Goal: Task Accomplishment & Management: Complete application form

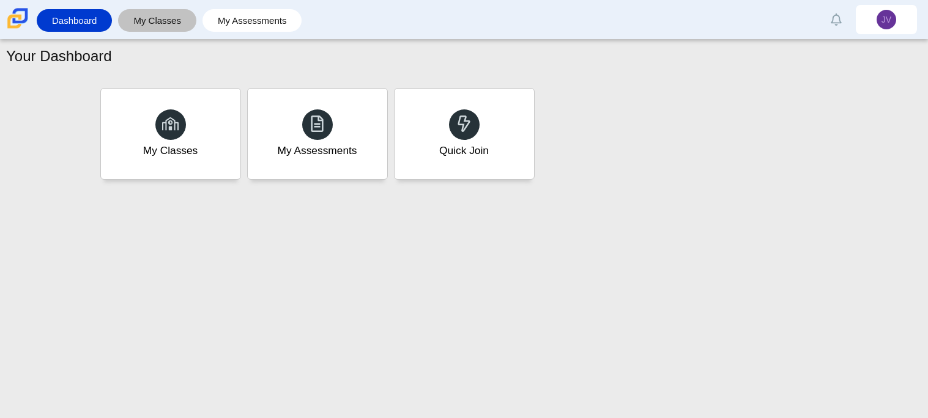
click at [169, 13] on link "My Classes" at bounding box center [157, 20] width 66 height 23
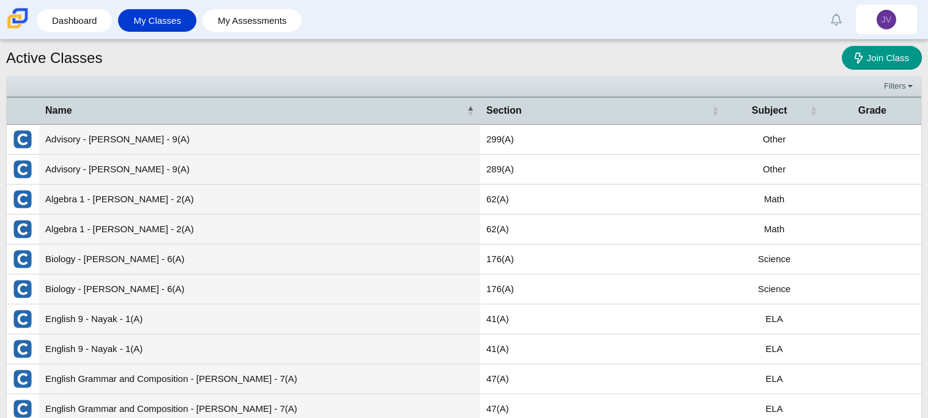
scroll to position [69, 0]
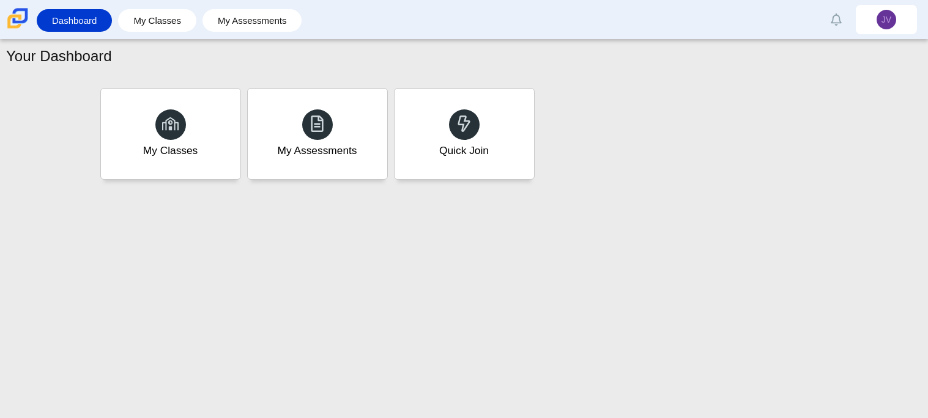
click at [94, 20] on link "Dashboard" at bounding box center [74, 20] width 63 height 23
click at [481, 129] on div "Quick Join" at bounding box center [463, 134] width 145 height 94
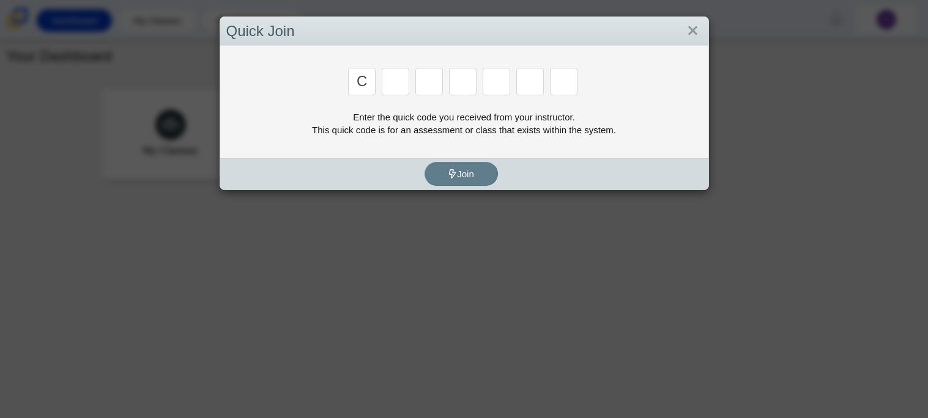
type input "c"
type input "x"
type input "d"
type input "c"
type input "s"
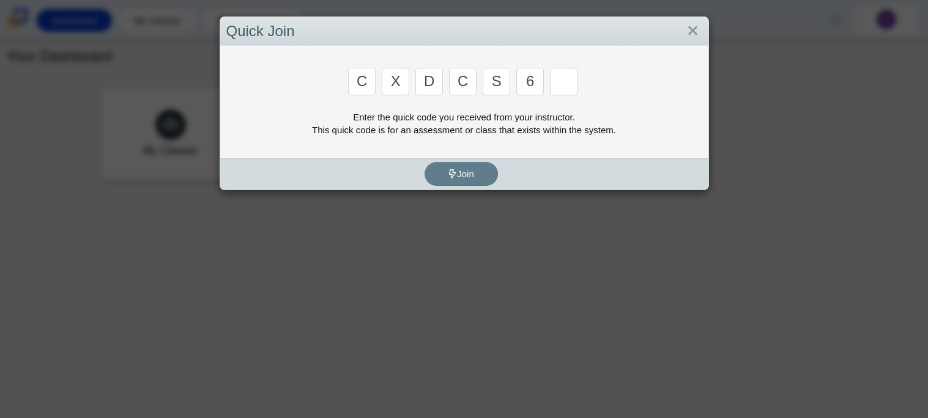
type input "6"
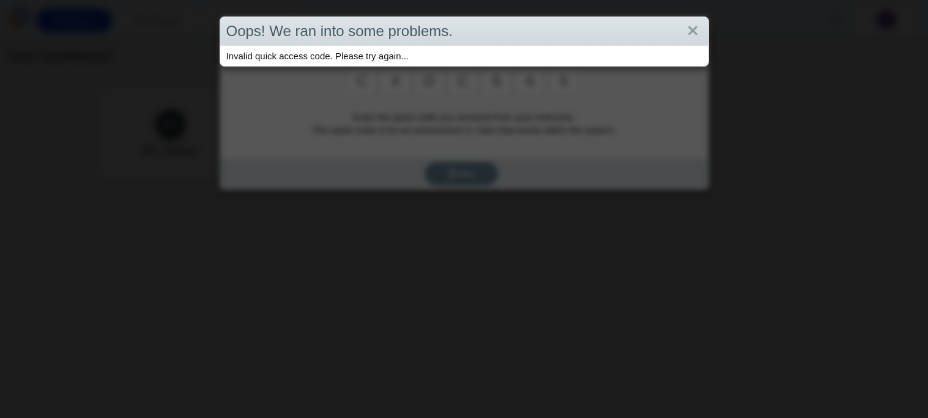
type input "5"
click at [689, 32] on link "Close" at bounding box center [692, 31] width 19 height 21
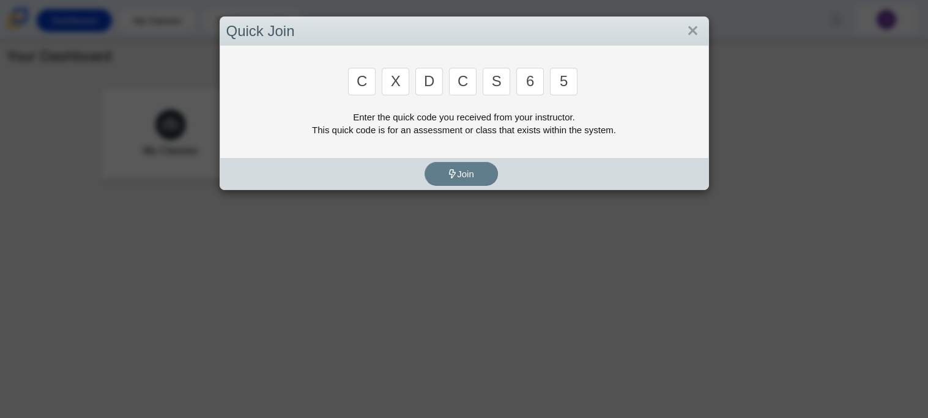
click at [568, 86] on input "5" at bounding box center [564, 82] width 28 height 28
type input "c"
type input "x"
type input "d"
type input "c"
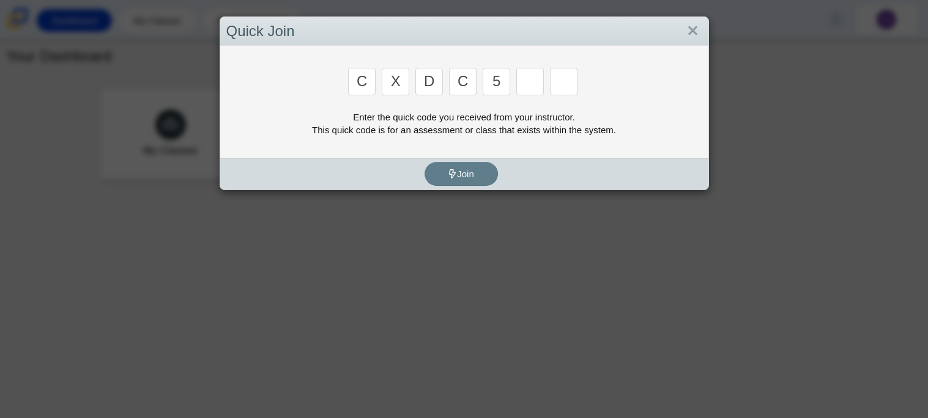
type input "5"
type input "6"
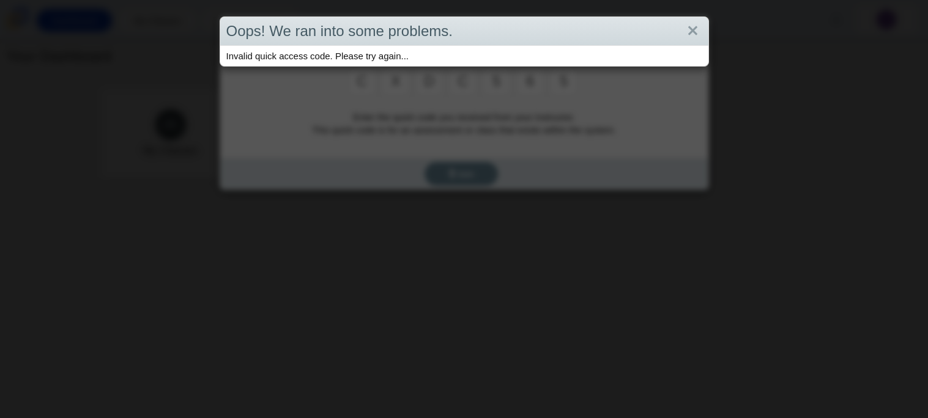
type input "5"
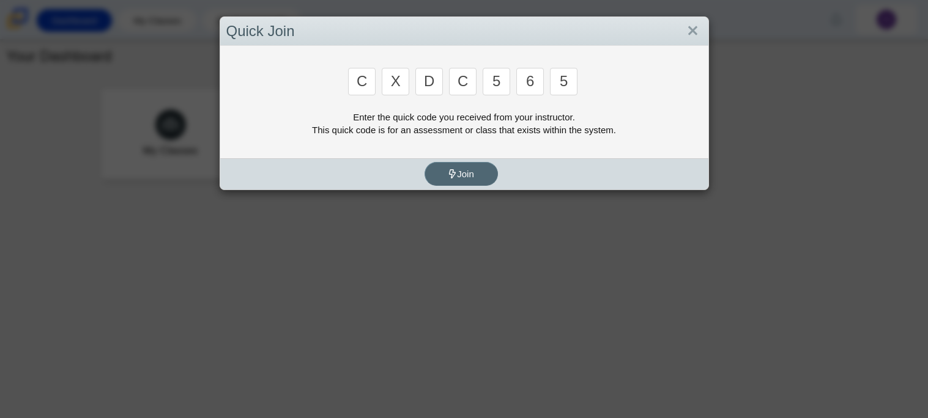
click at [491, 174] on button "Join" at bounding box center [461, 174] width 73 height 24
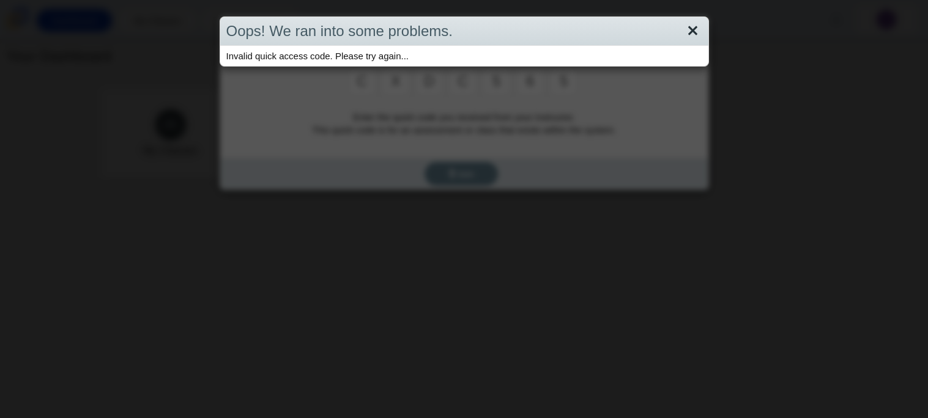
click at [695, 24] on link "Close" at bounding box center [692, 31] width 19 height 21
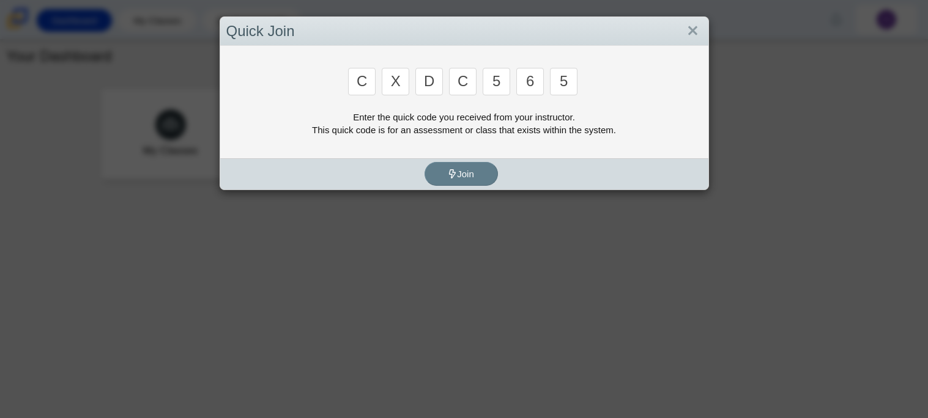
click at [501, 86] on input "5" at bounding box center [497, 82] width 28 height 28
type input "5"
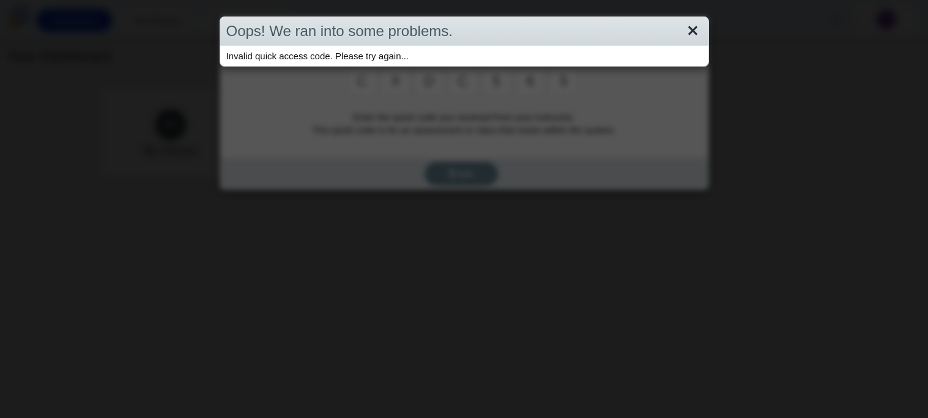
click at [692, 28] on link "Close" at bounding box center [692, 31] width 19 height 21
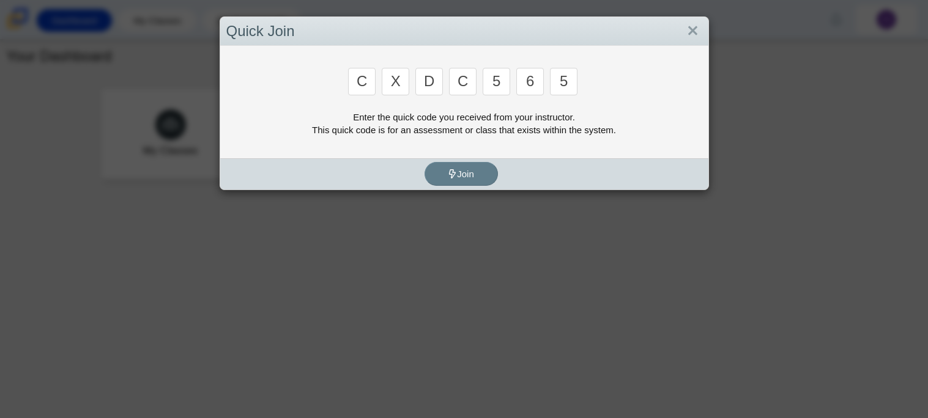
click at [566, 86] on input "5" at bounding box center [564, 82] width 28 height 28
type input "c"
type input "s"
type input "6"
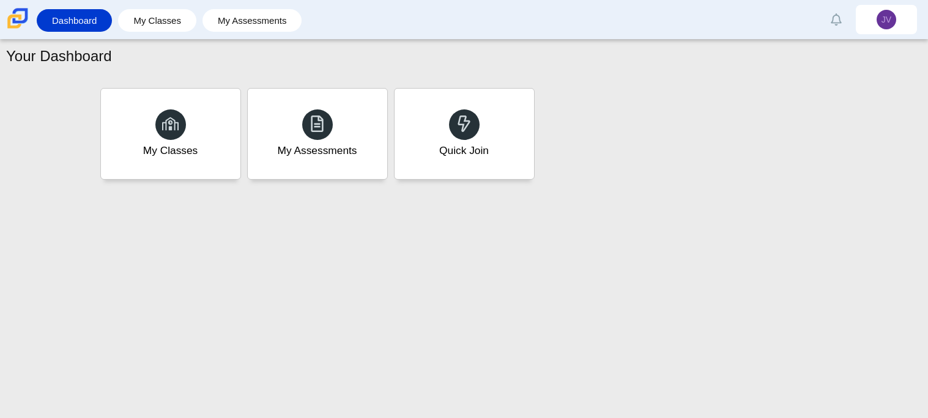
type input "s"
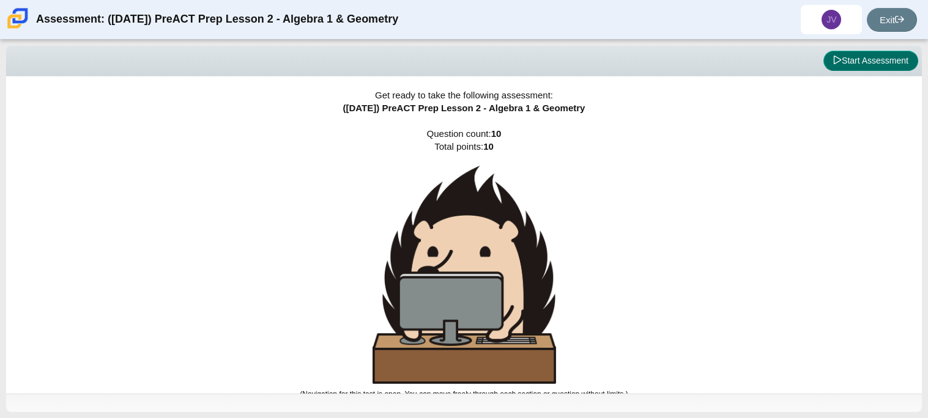
click at [853, 62] on button "Start Assessment" at bounding box center [870, 61] width 95 height 21
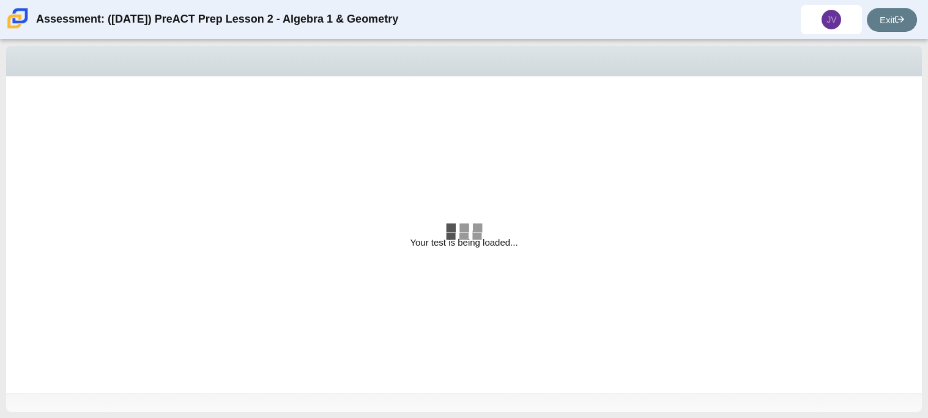
select select "bbf5d072-3e0b-44c4-9a12-6e7c9033f65b"
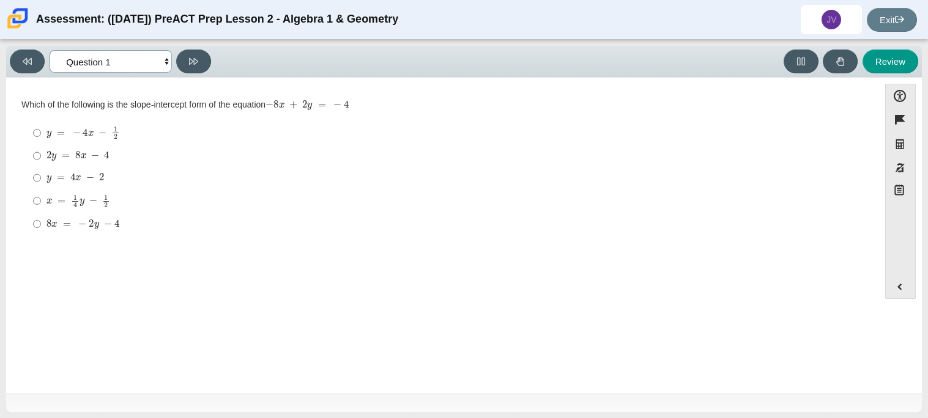
click at [167, 62] on select "Questions Question 1 Question 2 Question 3 Question 4 Question 5 Question 6 Que…" at bounding box center [111, 61] width 122 height 23
click at [338, 324] on div "Question Which of the following is the slope-intercept form of the equation − 8…" at bounding box center [442, 238] width 861 height 302
click at [92, 176] on mjx-c "Assessment items" at bounding box center [90, 178] width 8 height 7
click at [41, 176] on input "y = 4 x − 2 y = 4 x − 2" at bounding box center [37, 178] width 8 height 22
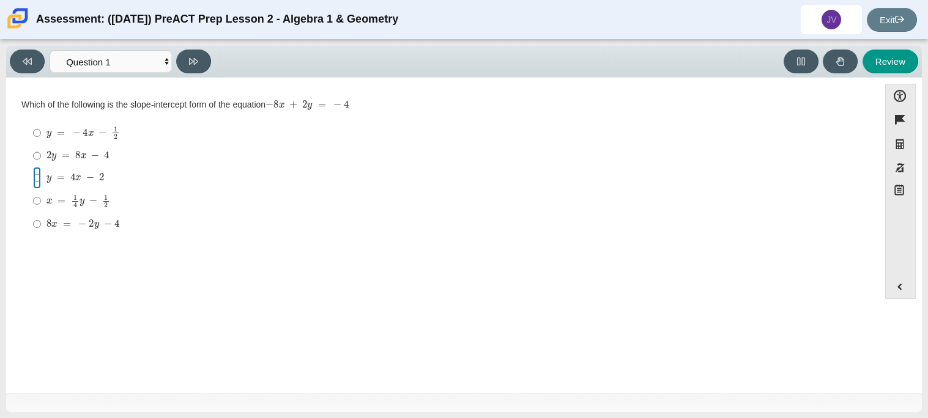
radio input "true"
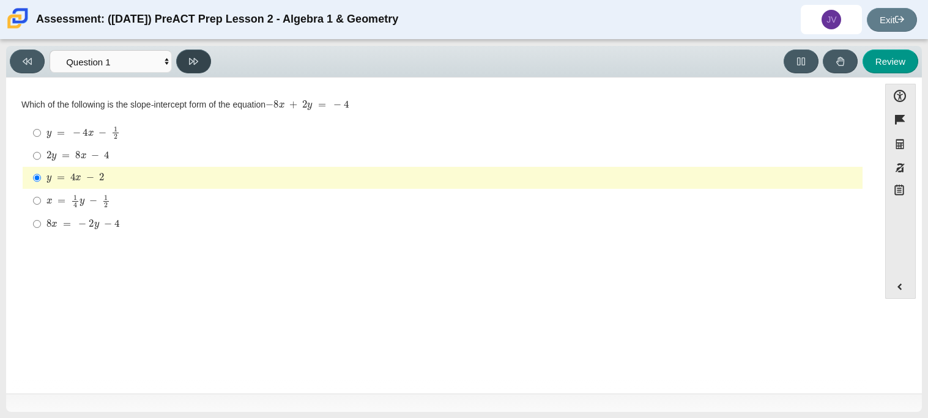
click at [195, 64] on icon at bounding box center [193, 61] width 9 height 9
select select "ed62e223-81bd-4cbf-ab48-ab975844bd1f"
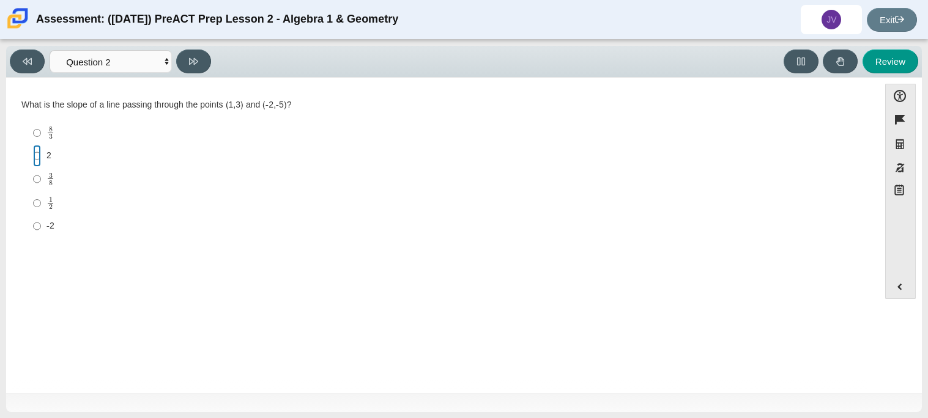
click at [39, 157] on input "2 2" at bounding box center [37, 156] width 8 height 22
radio input "true"
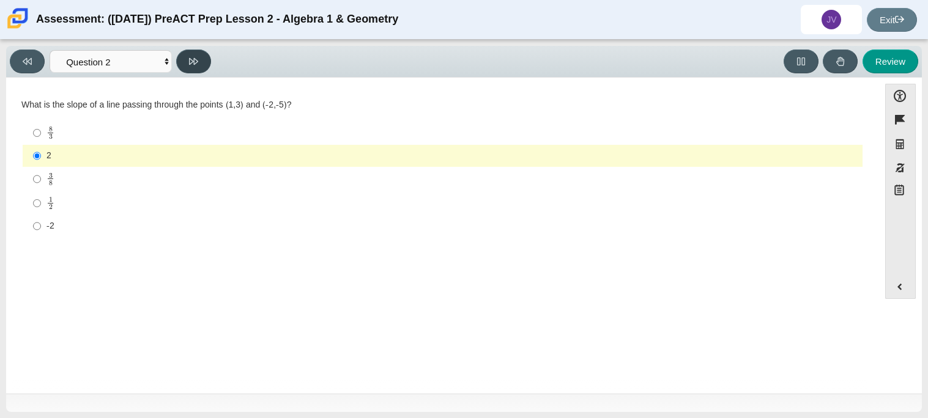
click at [200, 56] on button at bounding box center [193, 62] width 35 height 24
select select "97f4f5fa-a52e-4fed-af51-565bfcdf47cb"
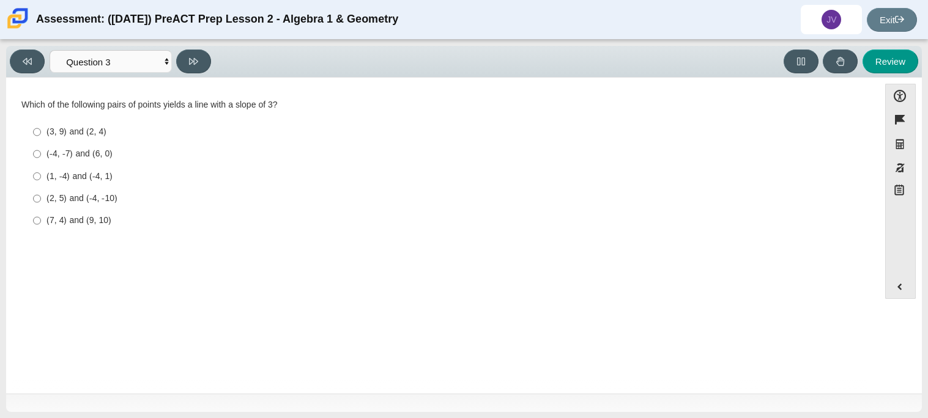
click at [91, 171] on div "(1, -4) and (-4, 1)" at bounding box center [451, 177] width 811 height 12
click at [41, 171] on input "(1, -4) and (-4, 1) (1, -4) and (-4, 1)" at bounding box center [37, 176] width 8 height 22
radio input "true"
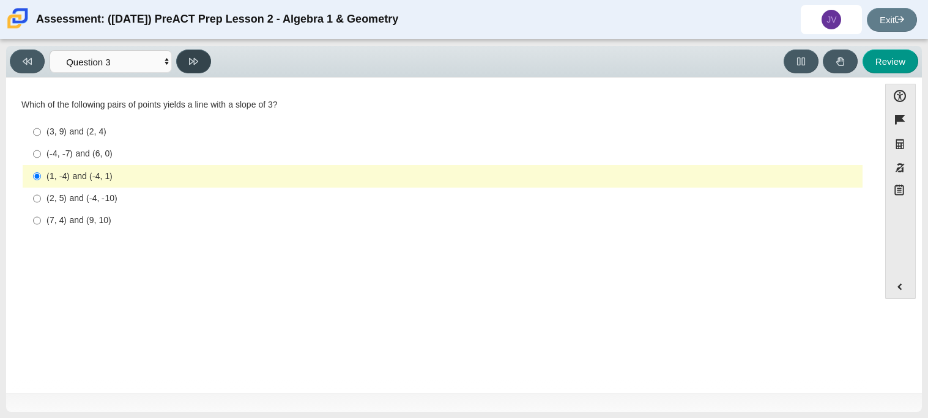
click at [191, 61] on icon at bounding box center [193, 61] width 9 height 9
select select "89427bb7-e313-4f00-988f-8b8255897029"
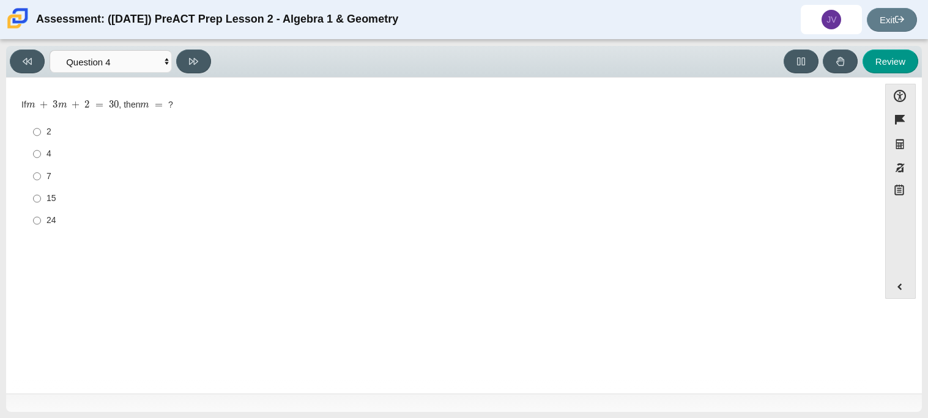
click at [42, 223] on label "24 24" at bounding box center [443, 221] width 838 height 22
click at [41, 223] on input "24 24" at bounding box center [37, 221] width 8 height 22
radio input "true"
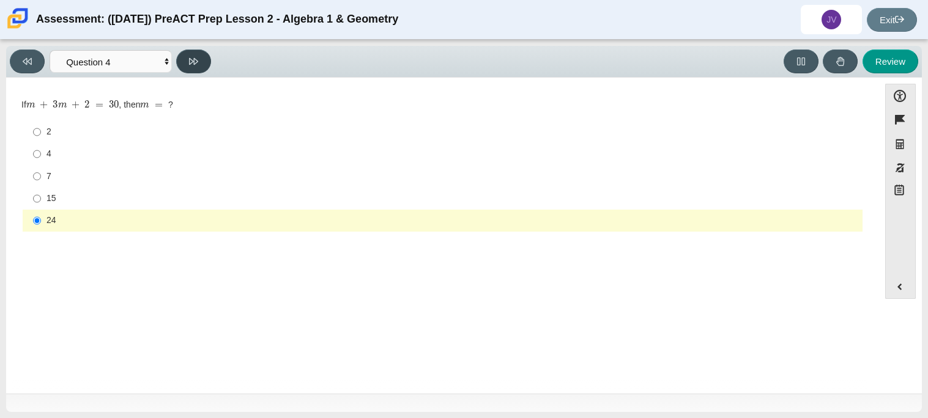
click at [199, 64] on button at bounding box center [193, 62] width 35 height 24
select select "489dcffd-4e6a-49cf-a9d6-ad1d4a911a4e"
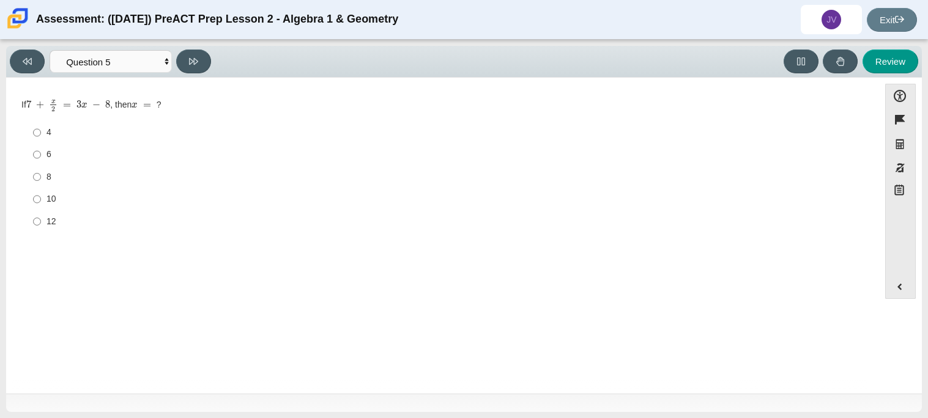
click at [52, 222] on div "12" at bounding box center [451, 222] width 811 height 12
click at [41, 222] on input "12 12" at bounding box center [37, 221] width 8 height 22
radio input "true"
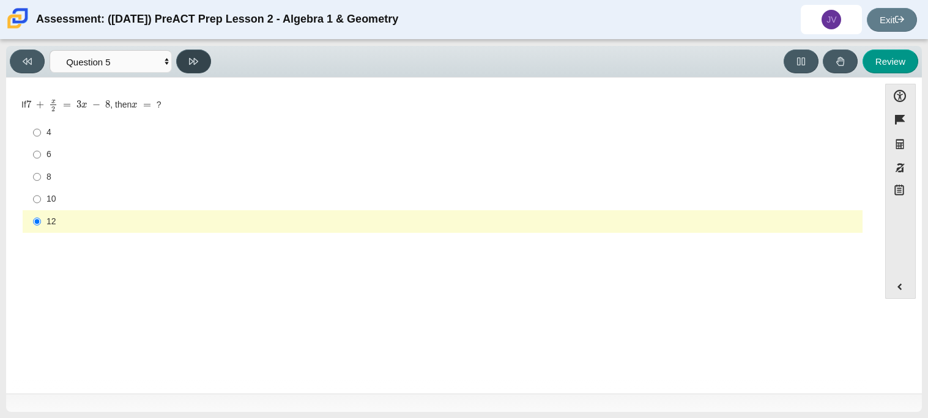
click at [206, 56] on button at bounding box center [193, 62] width 35 height 24
select select "210571de-36a6-4d8e-a361-ceff8ef801dc"
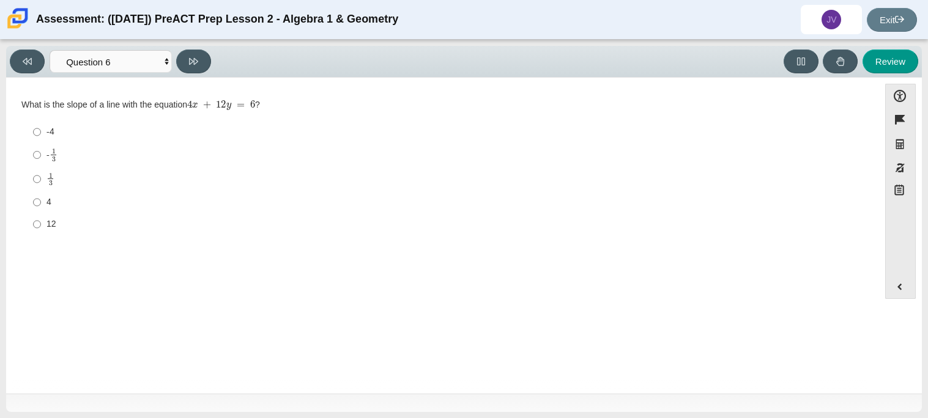
click at [46, 179] on mjx-frac "Assessment items" at bounding box center [50, 179] width 8 height 13
click at [41, 179] on input "1 3 1 third" at bounding box center [37, 179] width 8 height 24
radio input "true"
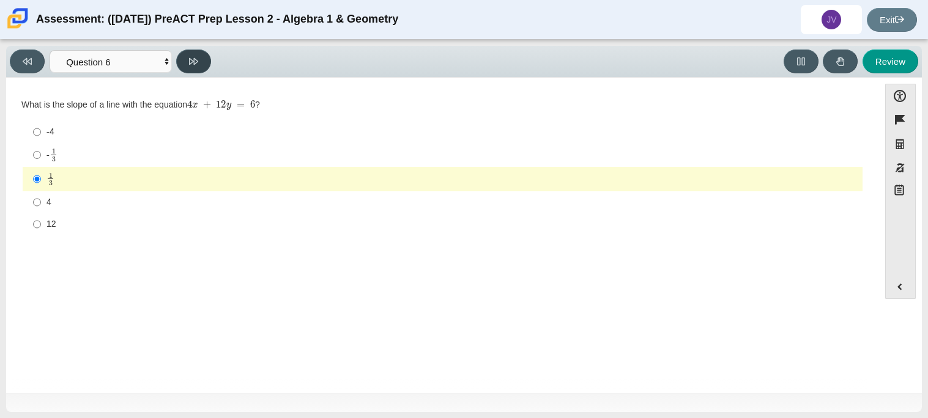
click at [199, 62] on button at bounding box center [193, 62] width 35 height 24
select select "ec95ace6-bebc-42b8-9428-40567494d4da"
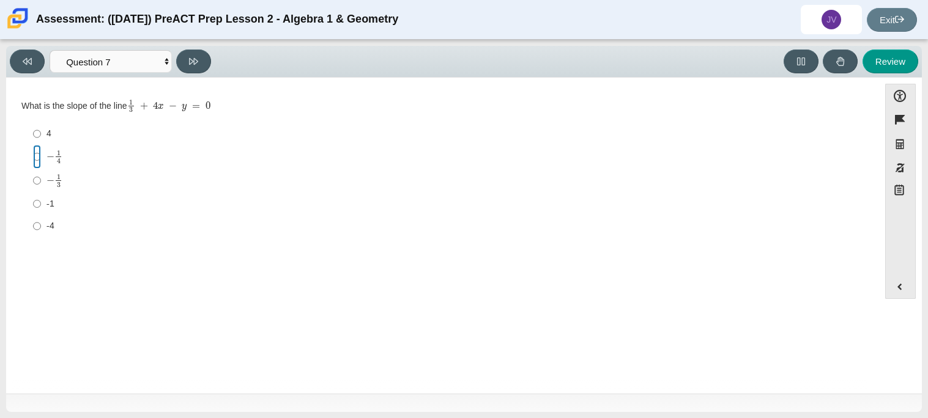
click at [37, 161] on input "− 1 4 negative 1 fourth" at bounding box center [37, 157] width 8 height 24
radio input "true"
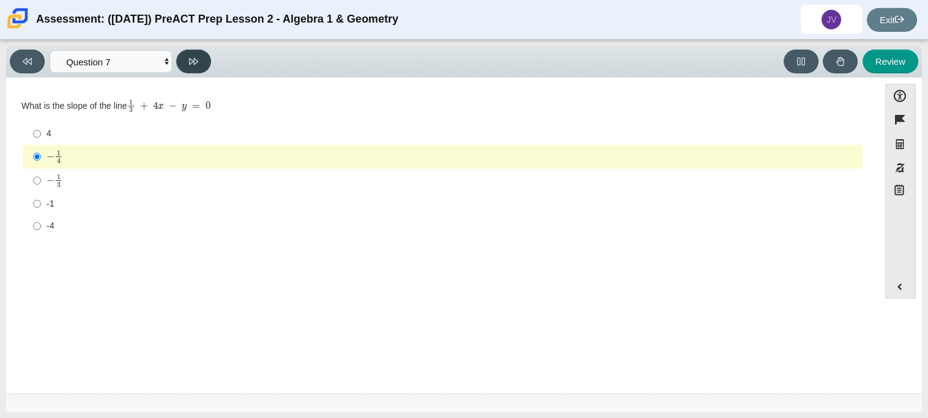
click at [195, 64] on icon at bounding box center [193, 61] width 9 height 9
select select "ce81fe10-bf29-4b5e-8bd7-4f47f2fed4d8"
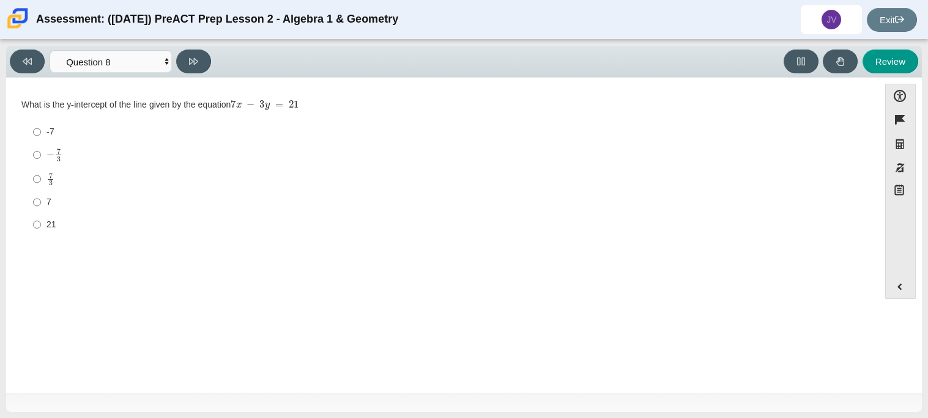
drag, startPoint x: 232, startPoint y: 102, endPoint x: 318, endPoint y: 106, distance: 86.3
click at [318, 106] on div "What is the y-intercept of the line given by the equation 7 x − 3 y = 21" at bounding box center [442, 105] width 842 height 12
click at [368, 149] on div "− 7 3" at bounding box center [451, 155] width 811 height 14
click at [41, 149] on input "− 7 3 negative 7 thirds" at bounding box center [37, 155] width 8 height 24
radio input "true"
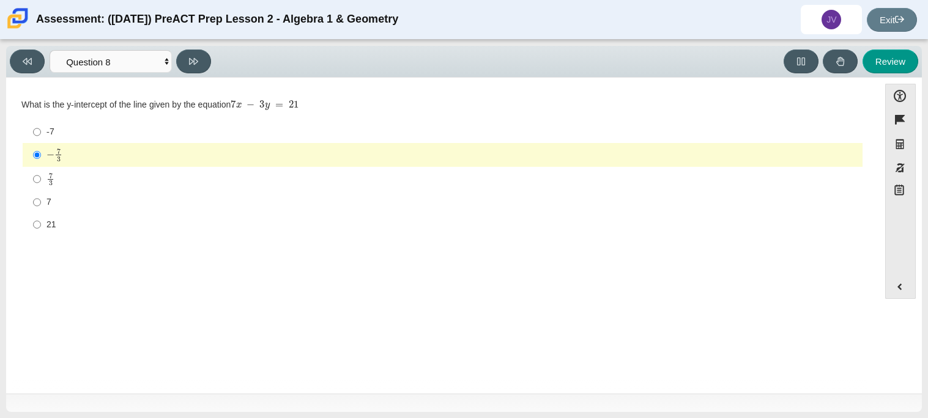
click at [62, 188] on label "7 3 7 thirds" at bounding box center [443, 179] width 838 height 24
click at [41, 188] on input "7 3 7 thirds" at bounding box center [37, 179] width 8 height 24
radio input "true"
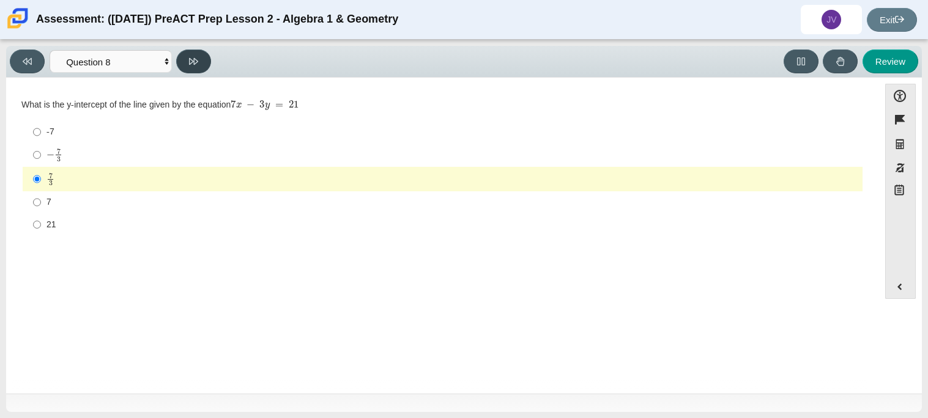
click at [208, 64] on button at bounding box center [193, 62] width 35 height 24
select select "14773eaf-2ca1-47ae-afe7-a624a56f34b3"
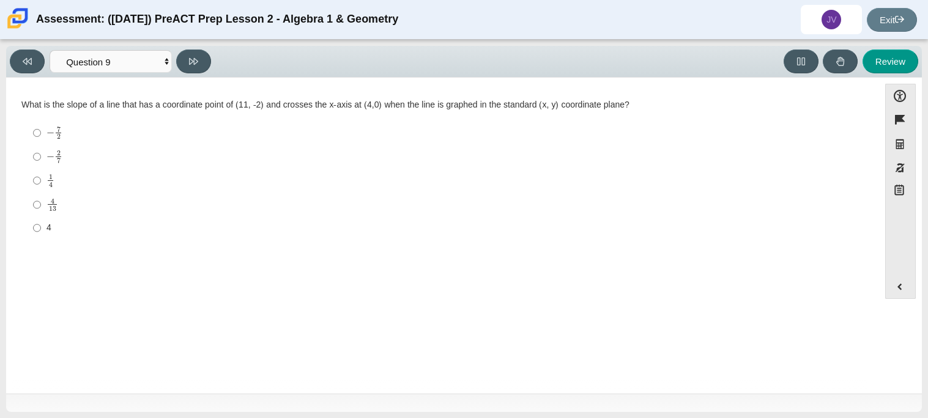
click at [252, 148] on label "− 2 7 negative 2 sevenths" at bounding box center [443, 157] width 838 height 24
click at [41, 148] on input "− 2 7 negative 2 sevenths" at bounding box center [37, 157] width 8 height 24
radio input "true"
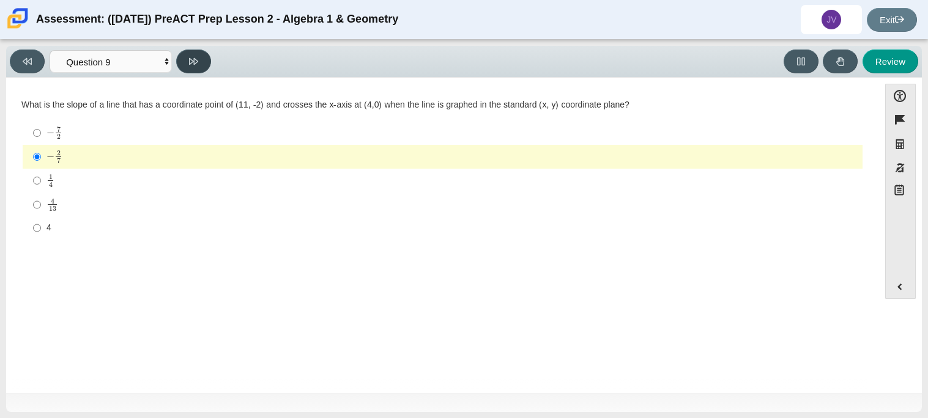
click at [199, 64] on button at bounding box center [193, 62] width 35 height 24
select select "96b71634-eacb-4f7e-8aef-411727d9bcba"
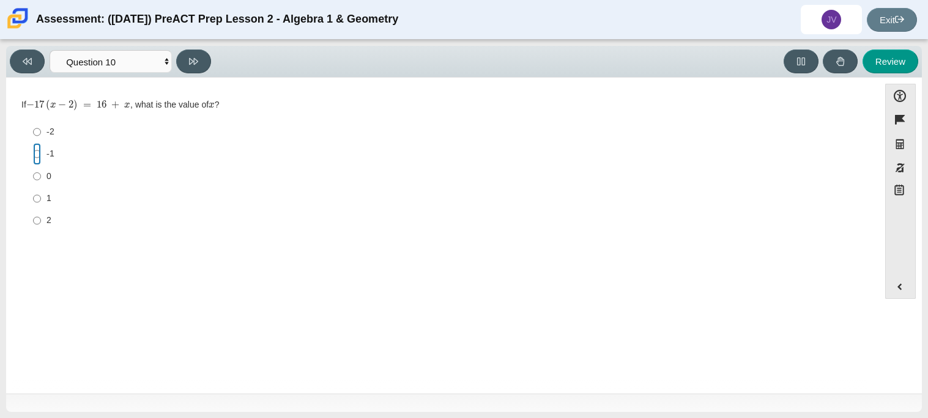
click at [39, 152] on input "-1 -1" at bounding box center [37, 154] width 8 height 22
radio input "true"
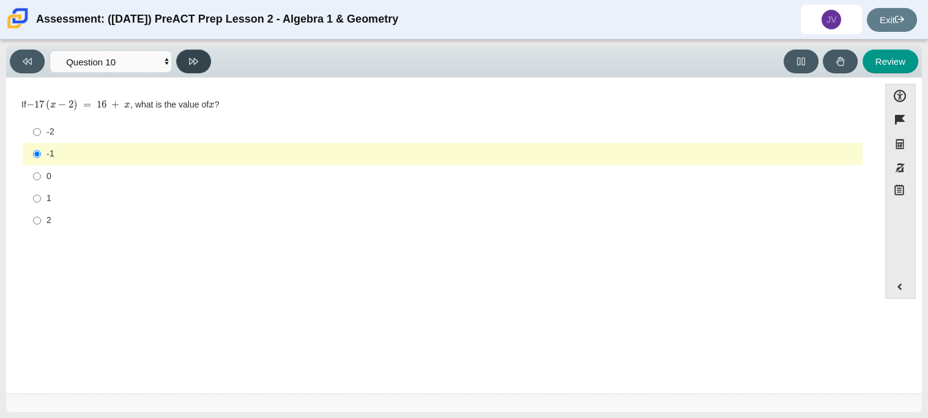
click at [191, 62] on icon at bounding box center [193, 61] width 9 height 7
select select "review"
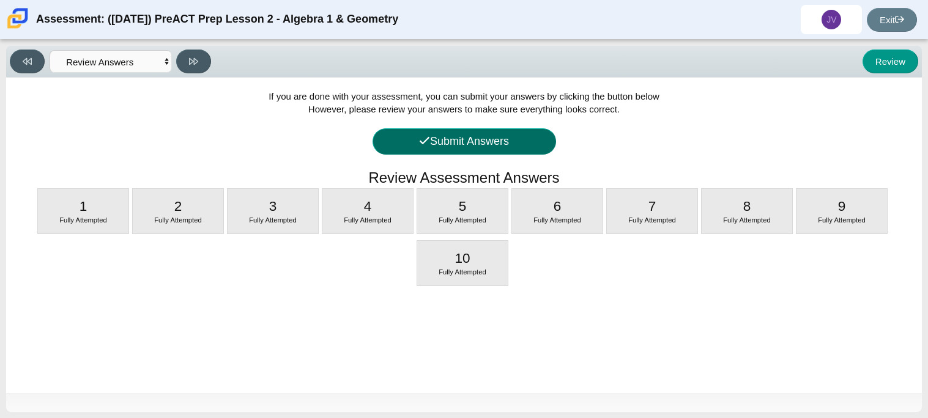
click at [504, 143] on button "Submit Answers" at bounding box center [465, 141] width 184 height 26
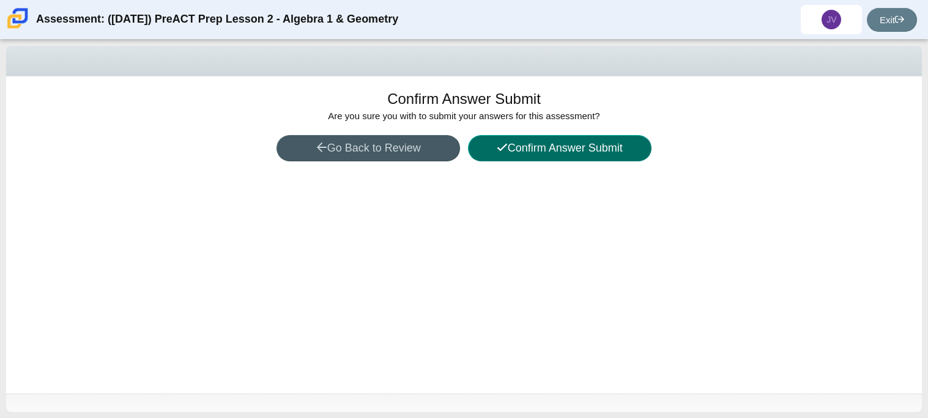
click at [551, 155] on button "Confirm Answer Submit" at bounding box center [560, 148] width 184 height 26
